Goal: Task Accomplishment & Management: Complete application form

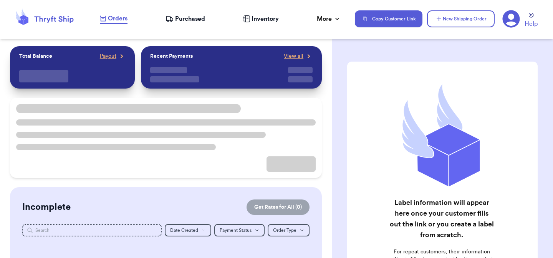
checkbox input "false"
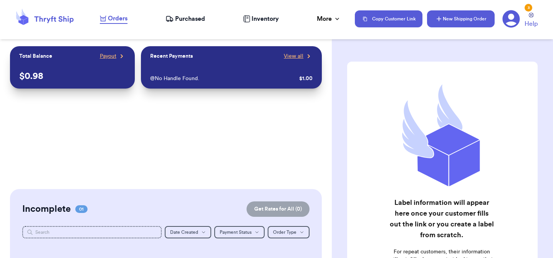
click at [451, 22] on button "New Shipping Order" at bounding box center [461, 18] width 68 height 17
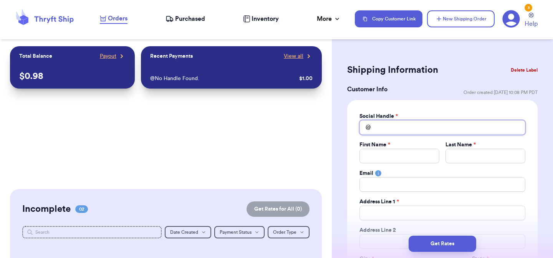
click at [393, 129] on input "Total Amount Paid" at bounding box center [443, 127] width 166 height 15
type input "j"
type input "ja"
type input "jad"
type input "jade"
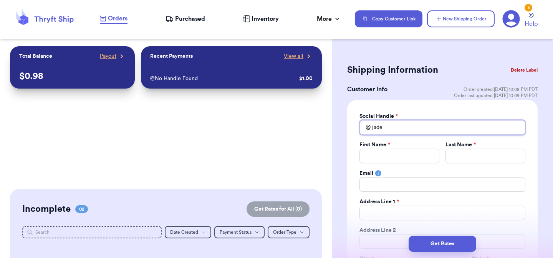
type input "jades"
type input "jadesm"
type input "jadesmo"
type input "jadesmom"
type input "jadesmom2"
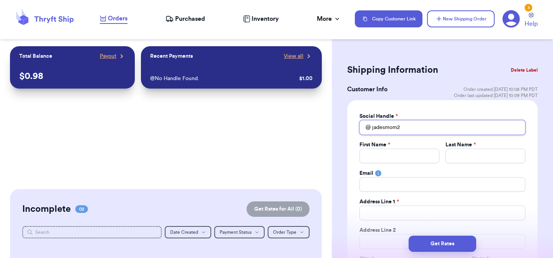
type input "jadesmom22"
type input "J"
type input "[PERSON_NAME]"
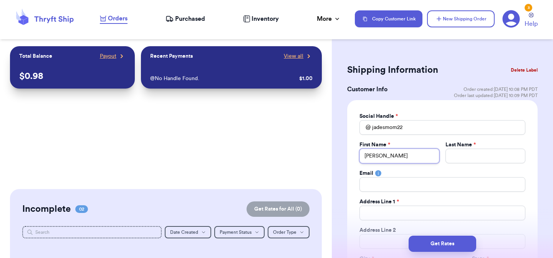
type input "Jad"
type input "[PERSON_NAME]"
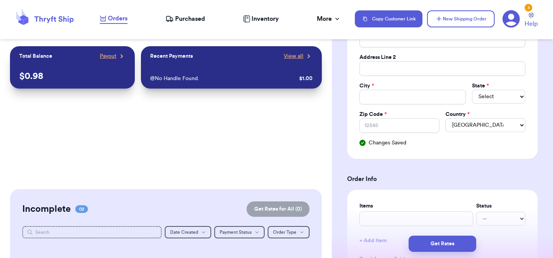
scroll to position [66, 0]
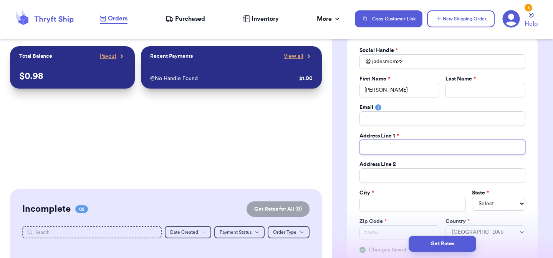
click at [405, 148] on input "Total Amount Paid" at bounding box center [443, 147] width 166 height 15
type input "1"
type input "11"
type input "112"
type input "1120"
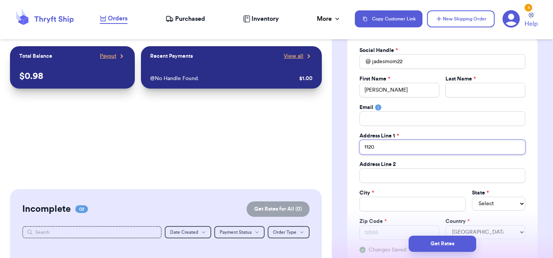
type input "1120"
type input "1120 E"
type input "1120 Ea"
type input "1120 Eas"
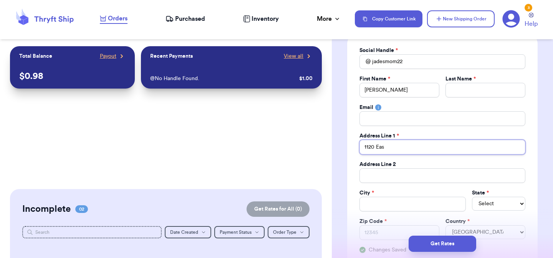
type input "1120 Eas ."
type input "1120 Eas .,"
type input "1120 Eas .,t"
type input "1120 Eas .,t9"
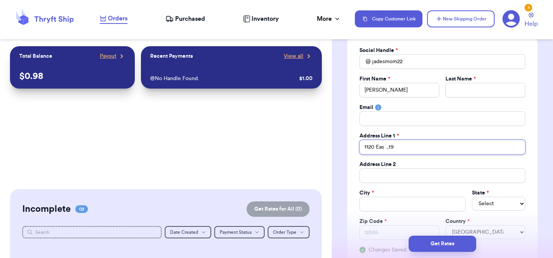
type input "1120 Eas .,t9"
click at [404, 146] on input "1120 Eas .,t9" at bounding box center [443, 147] width 166 height 15
drag, startPoint x: 404, startPoint y: 146, endPoint x: 376, endPoint y: 143, distance: 27.9
click at [376, 143] on input "1120 Eas .,t9" at bounding box center [443, 147] width 166 height 15
type input "1"
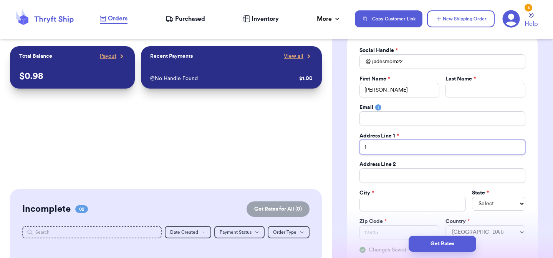
type input "11"
type input "112"
type input "1120"
type input "1120 E"
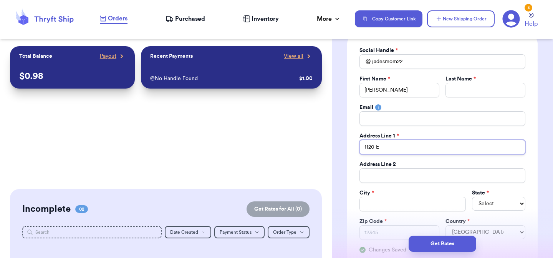
type input "1120 Ea"
type input "1120 Eas"
type input "1120 Easr"
type input "1120 Easrt"
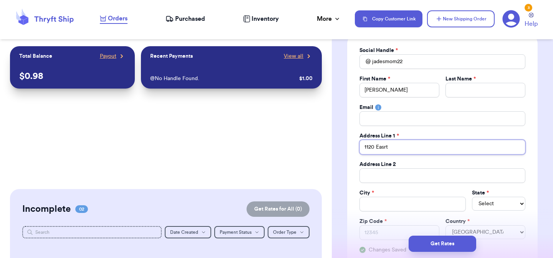
type input "1120 Easrt"
type input "1120 Easr"
type input "1120 Eas"
type input "1120 Ea"
type input "1120 Ea="
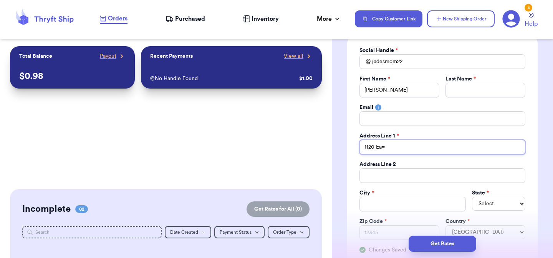
type input "1120 Ea"
type input "1120 E"
type input "1120 Es"
type input "1120 Est"
type input "1120 Es"
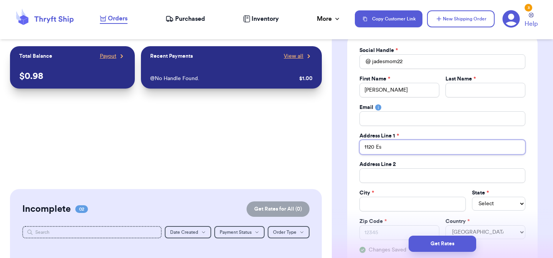
type input "1120 E"
type input "1120 Ea"
type input "1120 Eas"
type input "1120 East"
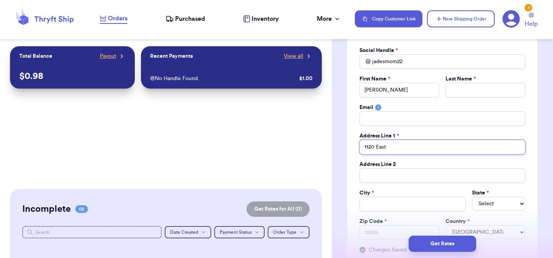
type input "1120 East 7"
type input "1120 East 71"
type input "1120 East 71s"
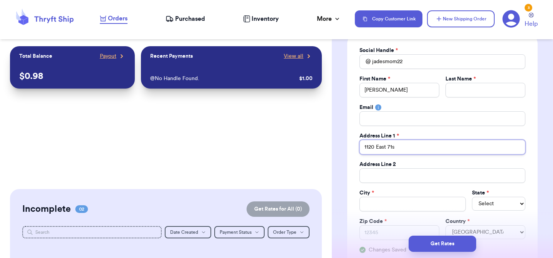
type input "[STREET_ADDRESS]"
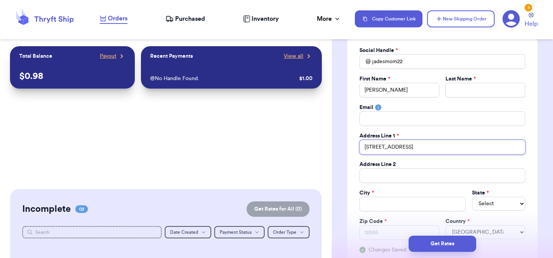
type input "[STREET_ADDRESS]"
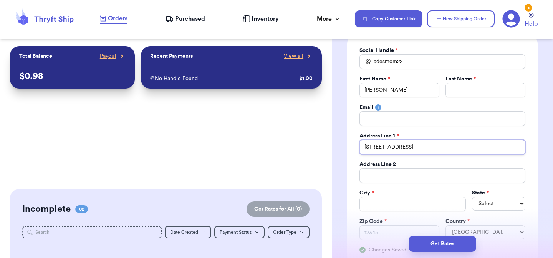
type input "[STREET_ADDRESS]"
type input ";"
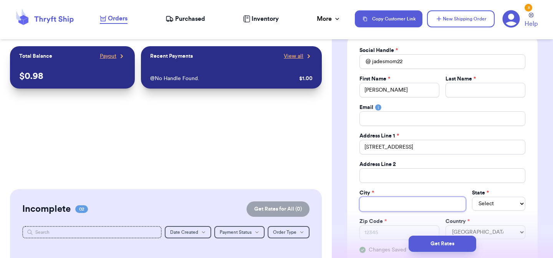
type input "L"
type input "Lo"
type input "Los"
type input "Los A"
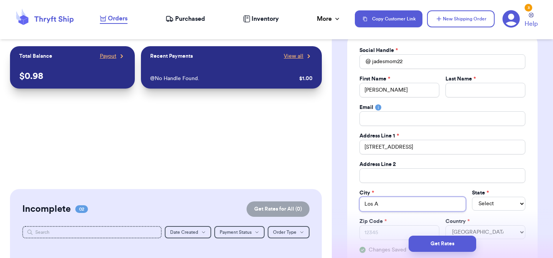
type input "Los An"
type input "Los Ang"
type input "Los Ange"
type input "Los Angel"
type input "Los Angele"
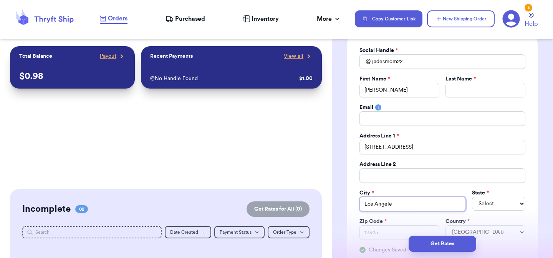
type input "[GEOGRAPHIC_DATA]"
type input "C"
click at [500, 207] on select "Select AL AK AZ AR CA CO [GEOGRAPHIC_DATA] DE DC [GEOGRAPHIC_DATA] [GEOGRAPHIC_…" at bounding box center [498, 203] width 53 height 14
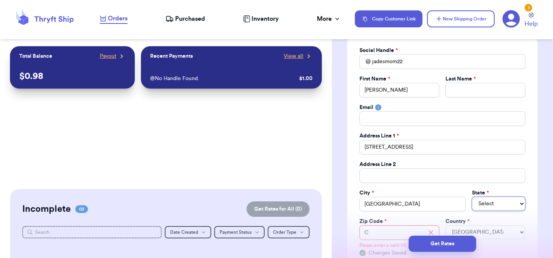
select select "CA"
click at [472, 196] on select "Select AL AK AZ AR CA CO [GEOGRAPHIC_DATA] DE DC [GEOGRAPHIC_DATA] [GEOGRAPHIC_…" at bounding box center [498, 203] width 53 height 14
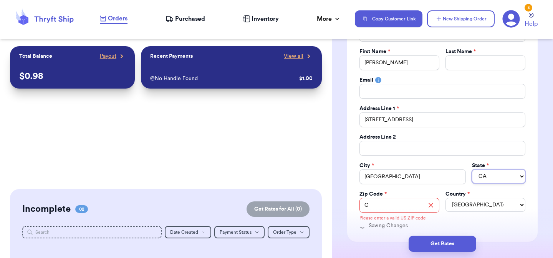
scroll to position [141, 0]
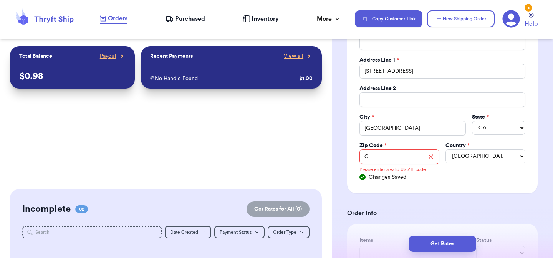
click at [384, 164] on div "Please enter a valid US ZIP code" at bounding box center [400, 168] width 80 height 10
drag, startPoint x: 383, startPoint y: 161, endPoint x: 327, endPoint y: 151, distance: 56.9
click at [329, 153] on div "Customer Link New Order Total Balance Payout $ 0.98 Recent Payments View all @ …" at bounding box center [276, 129] width 553 height 258
type input "9"
type input "90"
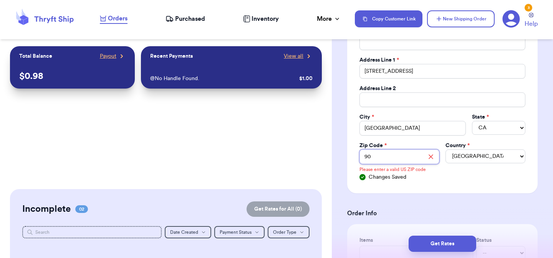
type input "900"
type input "9000"
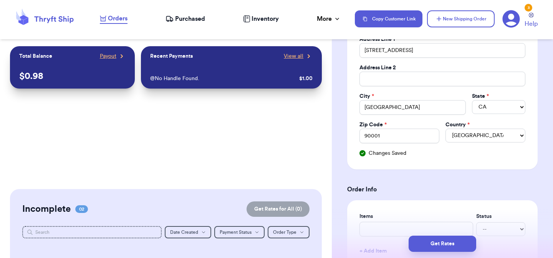
scroll to position [0, 0]
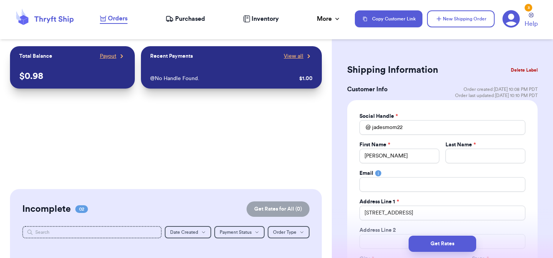
click at [395, 161] on div "Social Handle * @ jadesmom22 First Name * Jade Last Name * Email Address Line 1…" at bounding box center [443, 215] width 166 height 207
drag, startPoint x: 390, startPoint y: 156, endPoint x: 311, endPoint y: 148, distance: 79.9
click at [297, 50] on div "Customer Link New Order Total Balance Payout $ 0.98 Recent Payments View all @ …" at bounding box center [276, 129] width 553 height 258
click at [413, 198] on div "Address Line 1 *" at bounding box center [443, 202] width 166 height 8
click at [415, 186] on input "Total Amount Paid" at bounding box center [443, 184] width 166 height 15
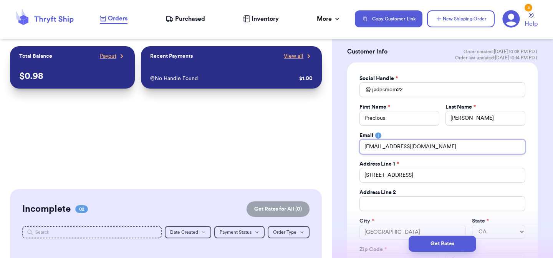
scroll to position [309, 0]
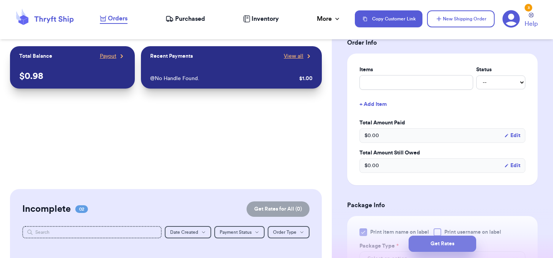
click at [448, 245] on button "Get Rates" at bounding box center [443, 243] width 68 height 16
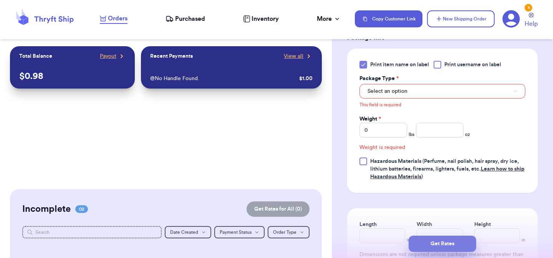
scroll to position [340, 0]
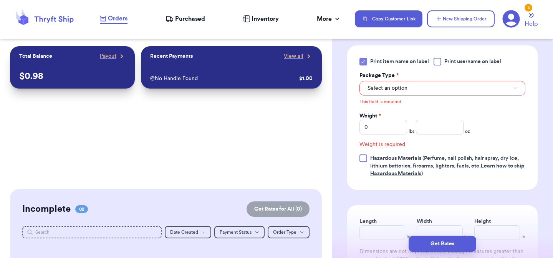
click at [387, 98] on div "This field is required" at bounding box center [443, 100] width 166 height 10
click at [389, 95] on button "Select an option" at bounding box center [443, 88] width 166 height 15
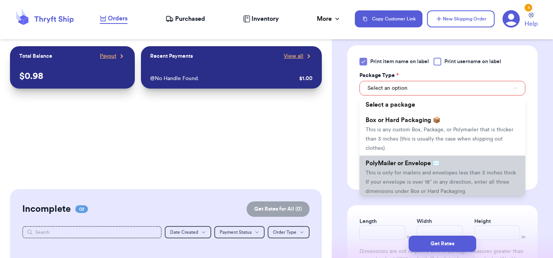
click at [415, 173] on span "This is only for mailers and envelopes less than 3 inches thick. If your envelo…" at bounding box center [442, 182] width 152 height 24
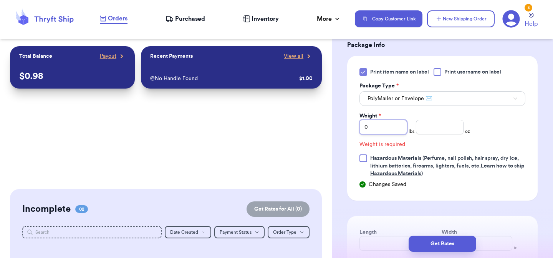
click at [395, 133] on input "0" at bounding box center [384, 127] width 48 height 15
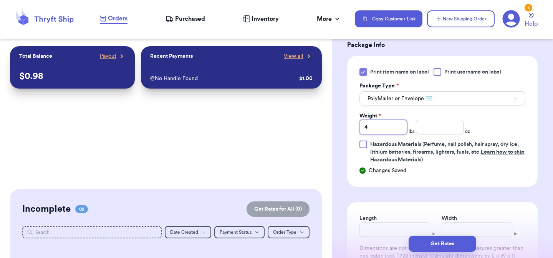
scroll to position [411, 0]
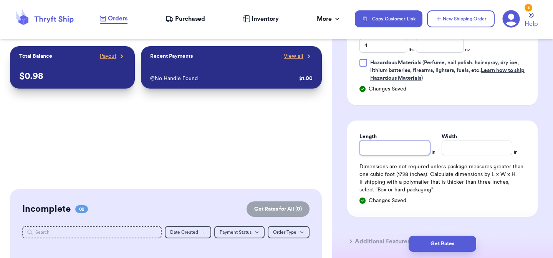
click at [390, 155] on input "Length" at bounding box center [395, 147] width 71 height 15
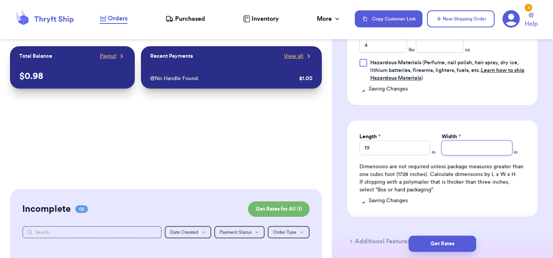
click at [487, 151] on input "Width *" at bounding box center [477, 147] width 71 height 15
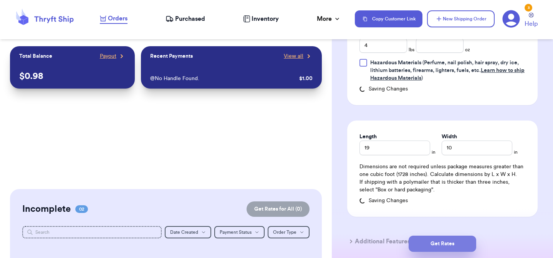
click at [464, 251] on button "Get Rates" at bounding box center [443, 243] width 68 height 16
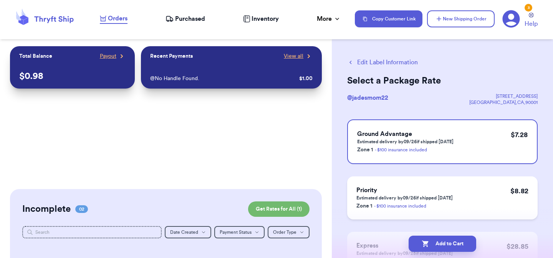
scroll to position [0, 0]
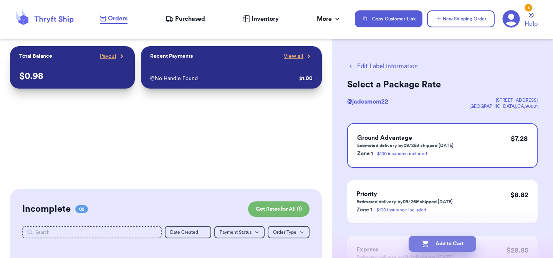
click at [435, 246] on button "Add to Cart" at bounding box center [443, 243] width 68 height 16
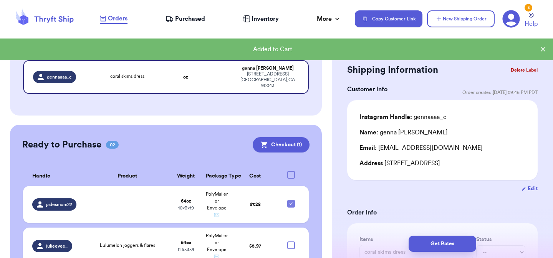
scroll to position [244, 0]
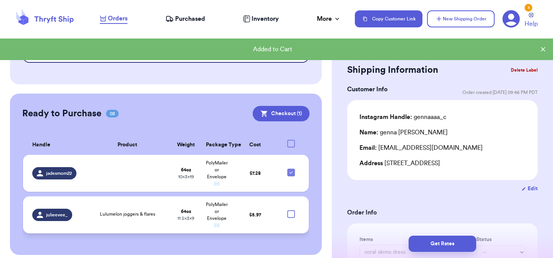
click at [291, 206] on td at bounding box center [293, 214] width 31 height 37
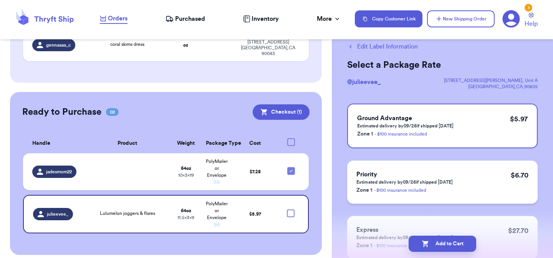
scroll to position [75, 0]
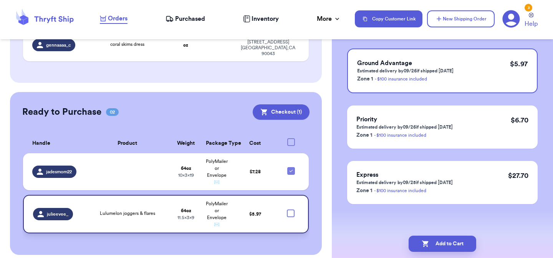
click at [287, 209] on div at bounding box center [291, 213] width 8 height 8
click at [291, 209] on input "checkbox" at bounding box center [291, 209] width 0 height 0
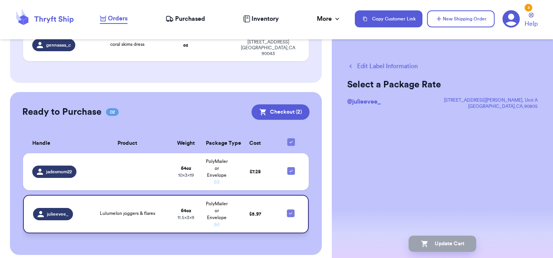
scroll to position [0, 0]
click at [287, 104] on button "Checkout ( 2 )" at bounding box center [281, 111] width 58 height 15
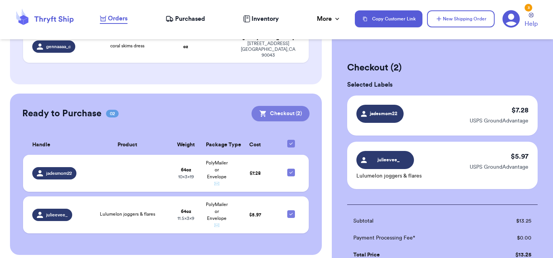
click at [279, 108] on button "Checkout ( 2 )" at bounding box center [281, 113] width 58 height 15
click at [520, 19] on icon at bounding box center [512, 19] width 18 height 18
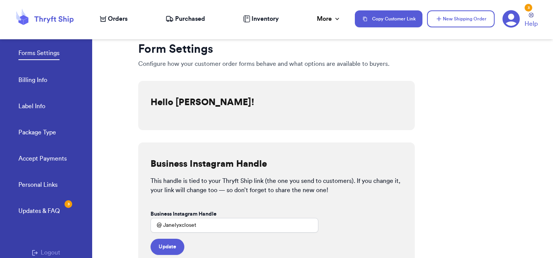
click at [47, 161] on link "Accept Payments" at bounding box center [42, 159] width 48 height 11
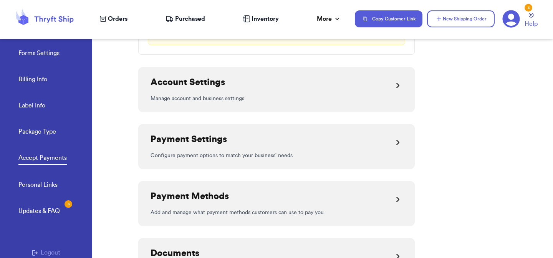
scroll to position [315, 0]
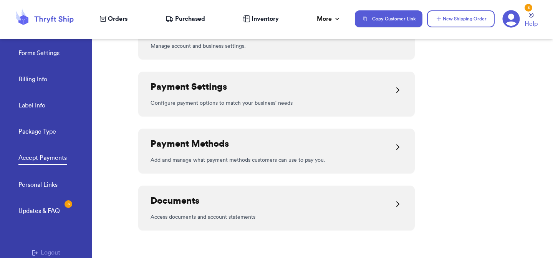
click at [297, 157] on p "Add and manage what payment methods customers can use to pay you." at bounding box center [277, 160] width 252 height 8
click at [395, 146] on icon at bounding box center [398, 146] width 9 height 9
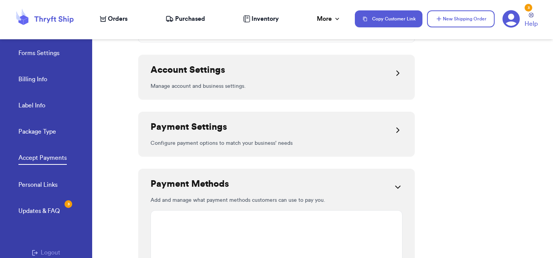
scroll to position [12, 0]
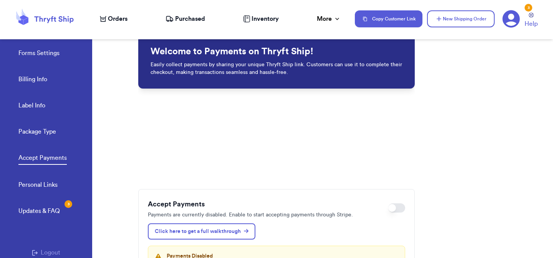
click at [22, 82] on link "Billing Info" at bounding box center [32, 80] width 29 height 11
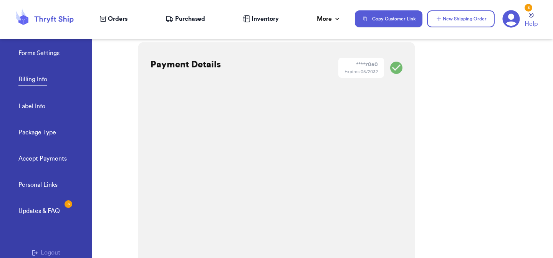
scroll to position [163, 0]
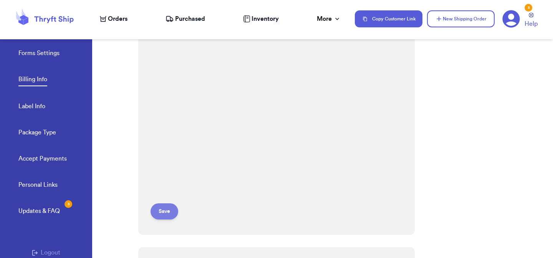
click at [170, 209] on button "Save" at bounding box center [165, 211] width 28 height 16
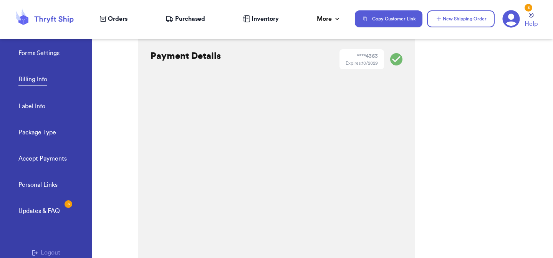
scroll to position [0, 0]
click at [115, 18] on span "Orders" at bounding box center [118, 18] width 20 height 9
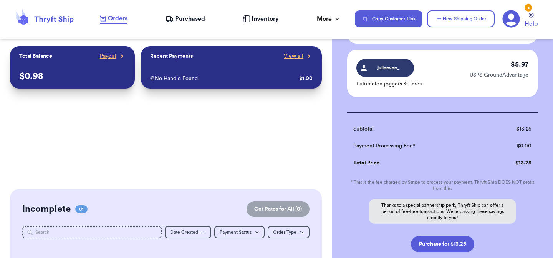
scroll to position [140, 0]
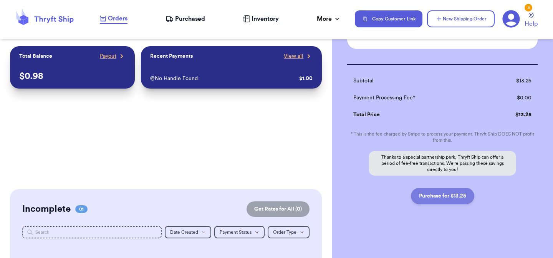
click at [462, 201] on button "Purchase for $13.25" at bounding box center [442, 196] width 63 height 16
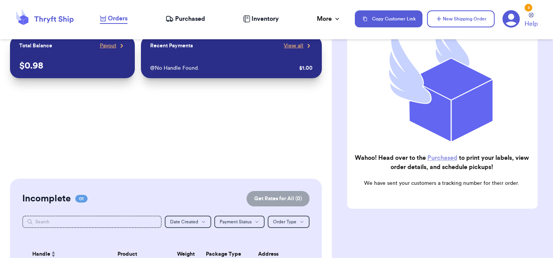
scroll to position [0, 0]
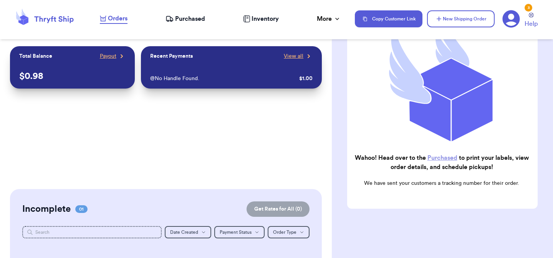
click at [184, 17] on span "Purchased" at bounding box center [190, 18] width 30 height 9
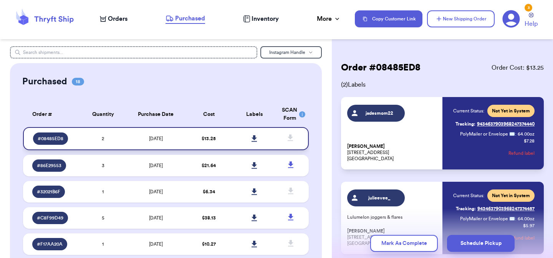
click at [255, 136] on icon at bounding box center [254, 138] width 5 height 7
